Goal: Find specific page/section: Find specific page/section

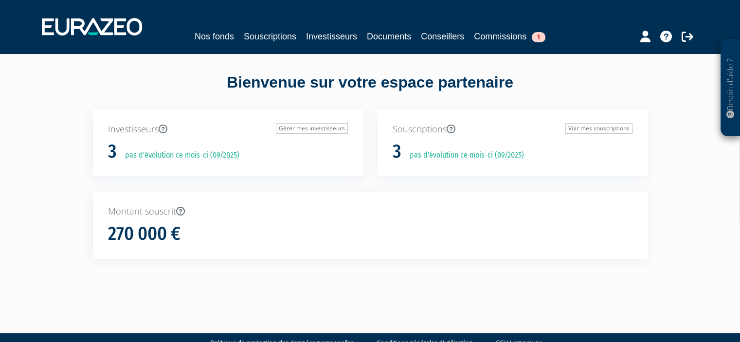
click at [517, 44] on div "Nos fonds Souscriptions Investisseurs Documents Conseillers Commissions 1" at bounding box center [370, 27] width 671 height 36
click at [514, 33] on link "Commissions 1" at bounding box center [509, 37] width 71 height 14
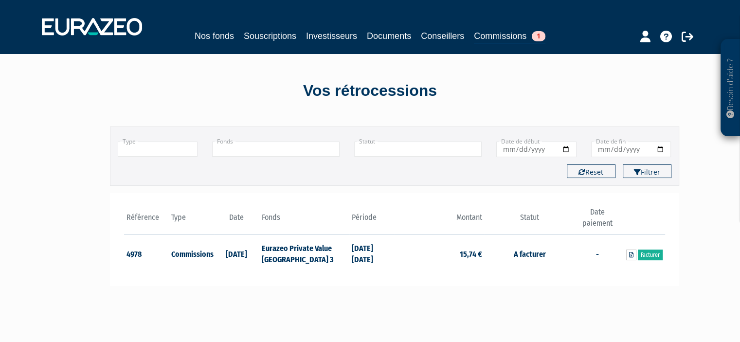
click at [725, 82] on p "Besoin d'aide ?" at bounding box center [730, 88] width 11 height 88
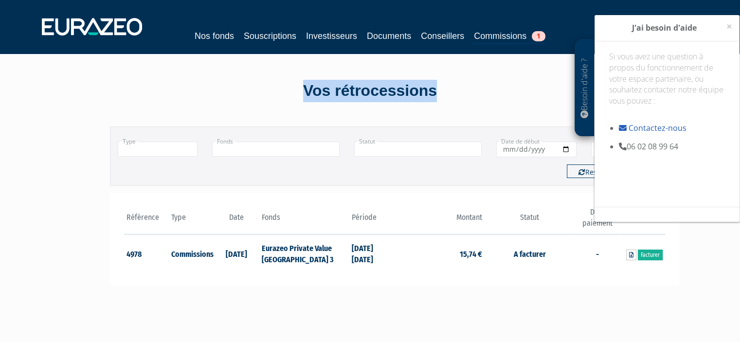
drag, startPoint x: 296, startPoint y: 89, endPoint x: 445, endPoint y: 91, distance: 149.3
click at [445, 91] on div "Vos rétrocessions" at bounding box center [370, 91] width 554 height 22
click at [446, 91] on div "Vos rétrocessions" at bounding box center [370, 91] width 554 height 22
drag, startPoint x: 448, startPoint y: 91, endPoint x: 278, endPoint y: 89, distance: 170.2
click at [278, 89] on div "Vos rétrocessions" at bounding box center [370, 91] width 554 height 22
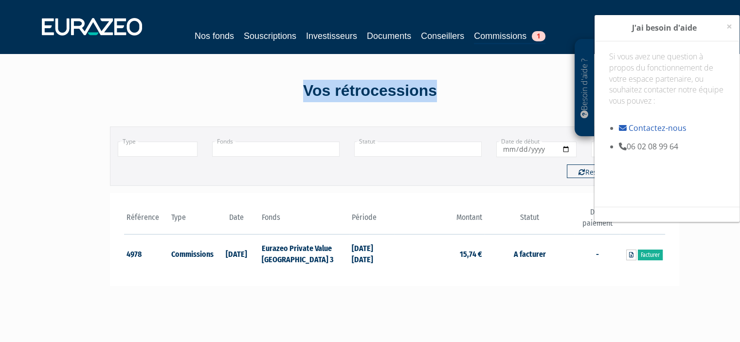
click at [278, 89] on div "Vos rétrocessions" at bounding box center [370, 91] width 554 height 22
